Goal: Contribute content: Add original content to the website for others to see

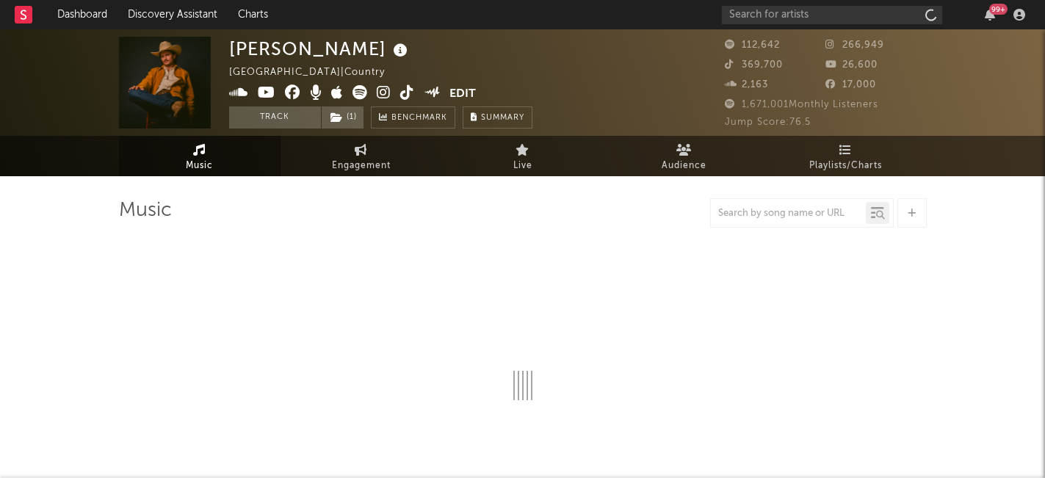
select select "6m"
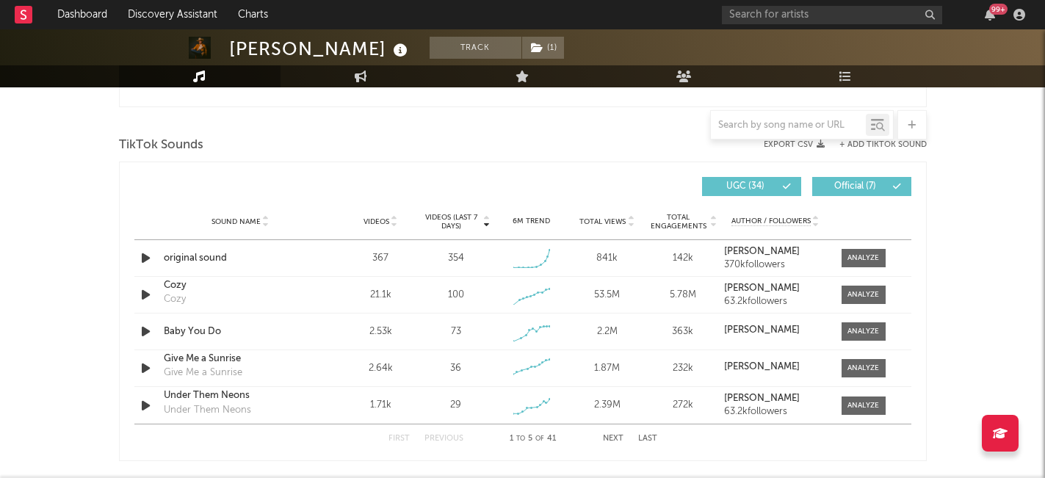
scroll to position [918, 0]
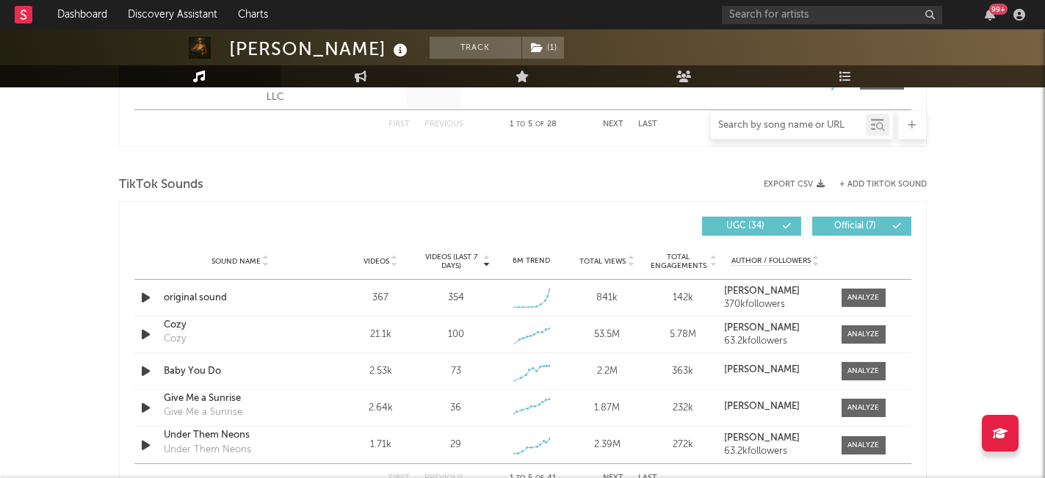
click at [791, 126] on input "text" at bounding box center [788, 126] width 155 height 12
paste input "[URL][DOMAIN_NAME]"
type input "[URL][DOMAIN_NAME]"
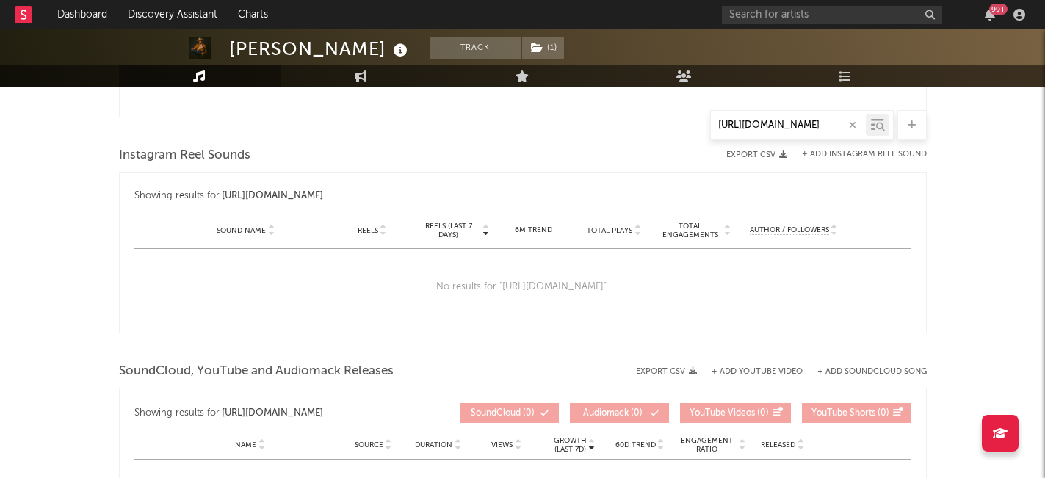
click at [853, 124] on icon "button" at bounding box center [852, 125] width 7 height 10
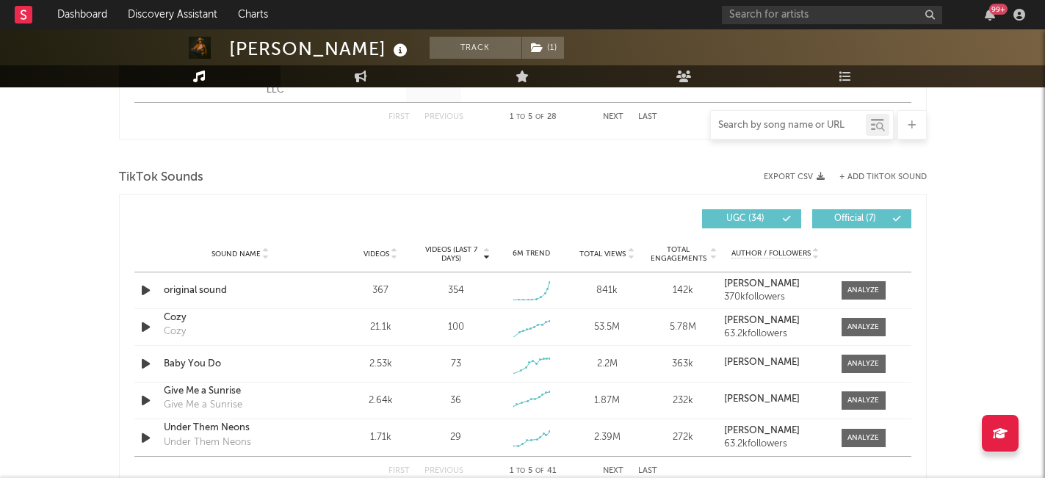
scroll to position [924, 0]
click at [874, 178] on button "+ Add TikTok Sound" at bounding box center [882, 178] width 87 height 8
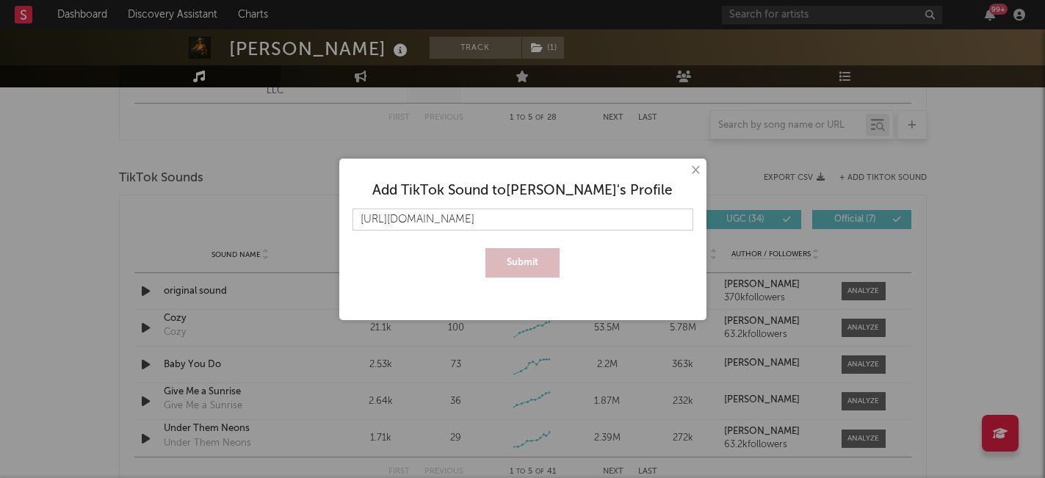
scroll to position [0, 221]
type input "[URL][DOMAIN_NAME]"
click at [529, 276] on button "Submit" at bounding box center [522, 262] width 74 height 29
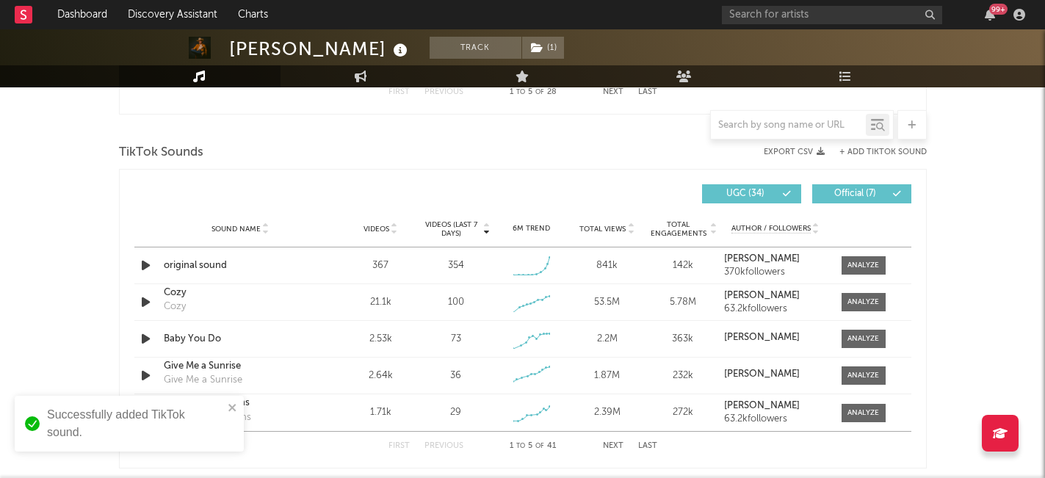
scroll to position [953, 0]
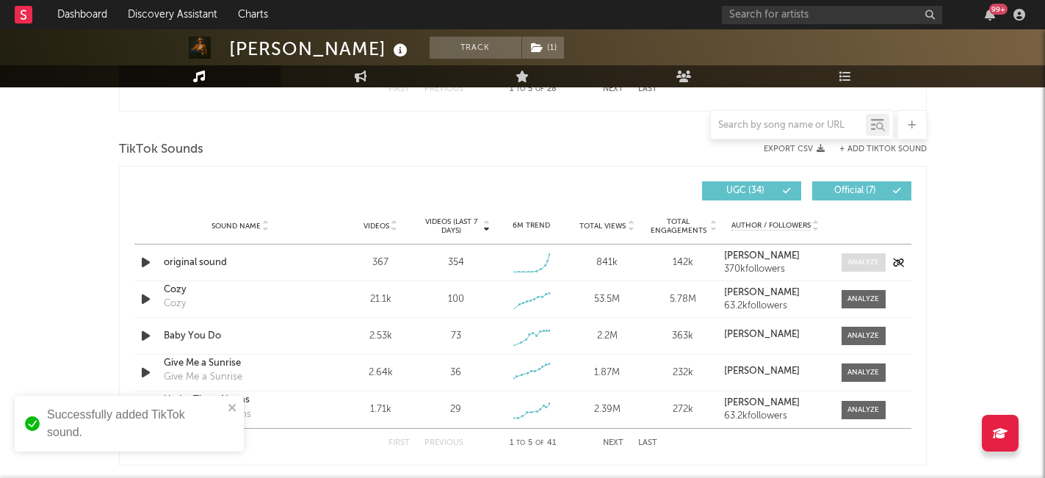
click at [853, 265] on div at bounding box center [863, 262] width 32 height 11
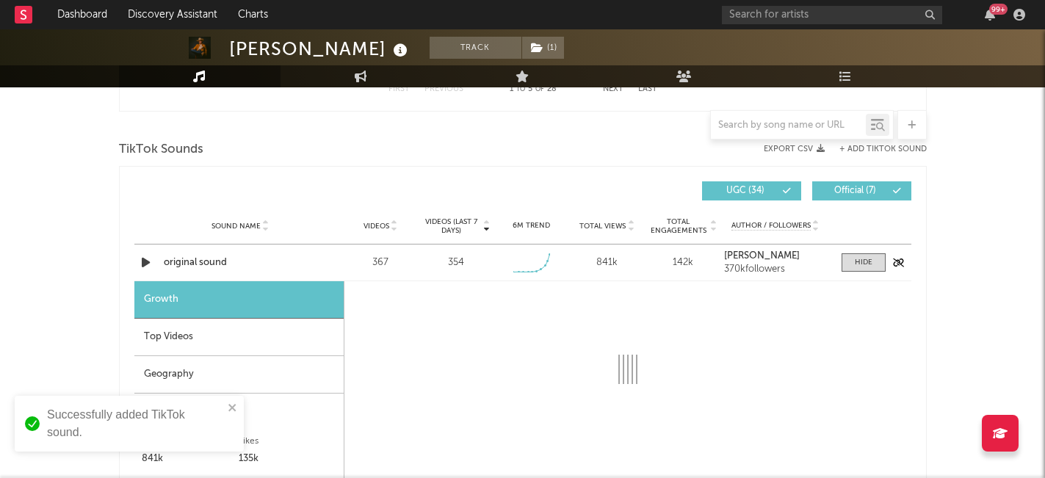
select select "1w"
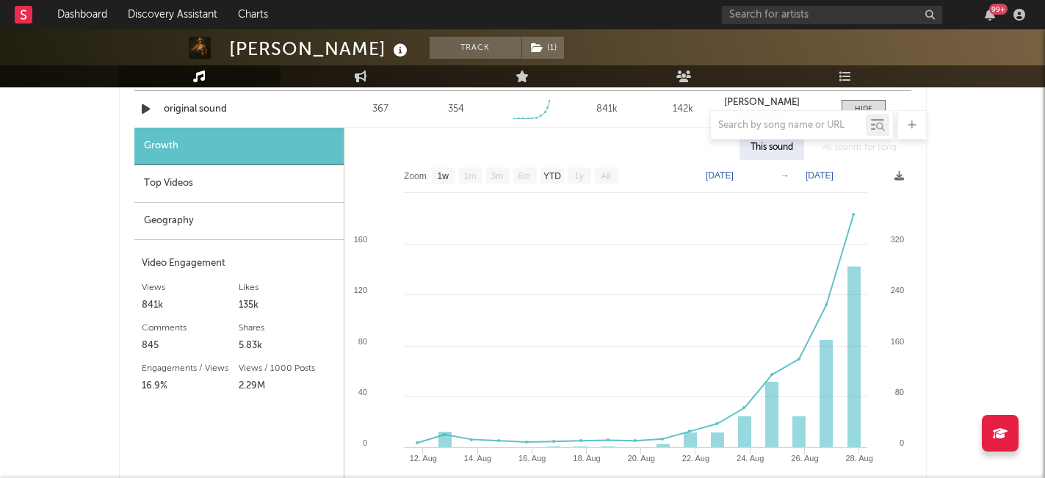
scroll to position [1107, 0]
